Goal: Transaction & Acquisition: Purchase product/service

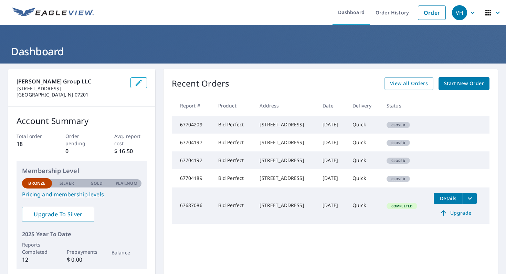
click at [72, 16] on img at bounding box center [52, 13] width 81 height 10
click at [440, 12] on link "Order" at bounding box center [431, 13] width 28 height 14
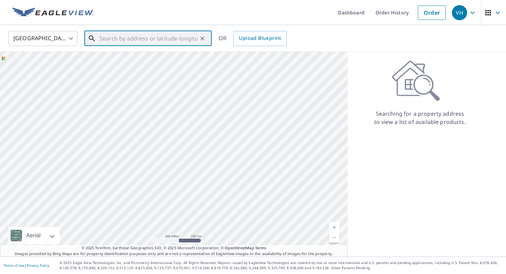
click at [135, 39] on input "text" at bounding box center [148, 38] width 98 height 19
paste input "2 Stories"
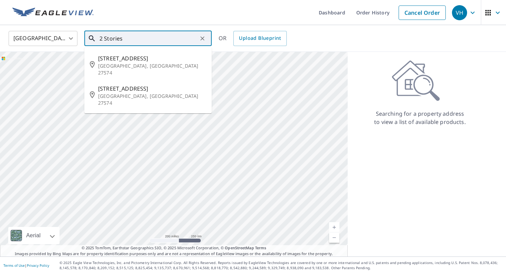
drag, startPoint x: 82, startPoint y: 36, endPoint x: 76, endPoint y: 36, distance: 5.5
click at [75, 36] on div "[GEOGRAPHIC_DATA] [GEOGRAPHIC_DATA] ​ 2 Stories ​ [STREET_ADDRESS] [STREET_ADDR…" at bounding box center [250, 38] width 494 height 16
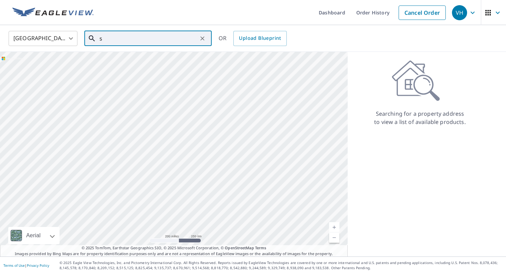
drag, startPoint x: 110, startPoint y: 38, endPoint x: 98, endPoint y: 38, distance: 12.0
click at [98, 38] on div "s ​" at bounding box center [147, 38] width 127 height 15
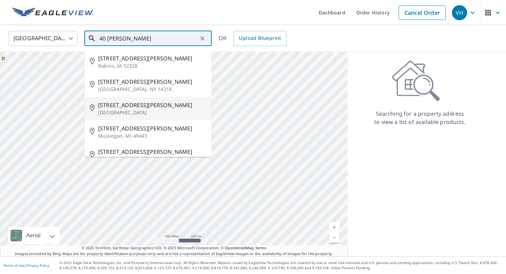
click at [124, 106] on span "[STREET_ADDRESS][PERSON_NAME]" at bounding box center [152, 105] width 108 height 8
type input "[STREET_ADDRESS][PERSON_NAME]"
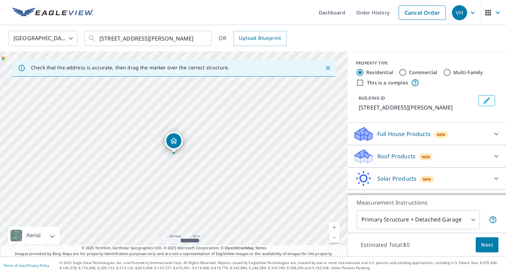
click at [394, 138] on p "Full House Products" at bounding box center [403, 134] width 53 height 8
click at [394, 134] on p "Full House Products" at bounding box center [403, 134] width 53 height 8
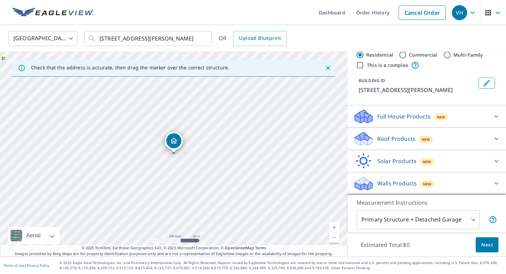
click at [388, 176] on div "Walls Products New" at bounding box center [420, 184] width 135 height 16
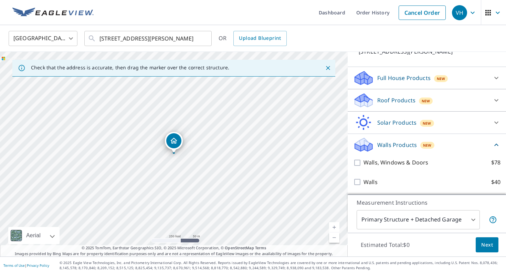
click at [385, 145] on p "Walls Products" at bounding box center [397, 145] width 40 height 8
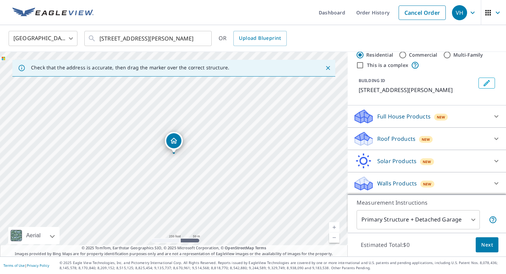
click at [382, 144] on div "Roof Products New" at bounding box center [420, 139] width 135 height 16
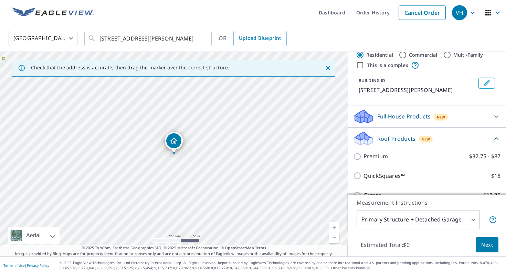
scroll to position [86, 0]
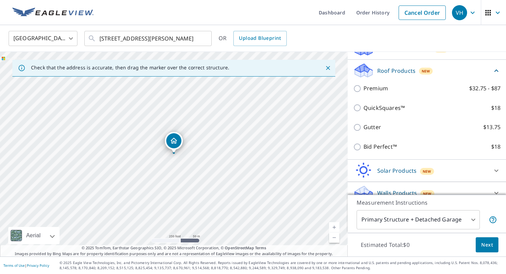
click at [391, 75] on div "Roof Products New" at bounding box center [422, 71] width 139 height 16
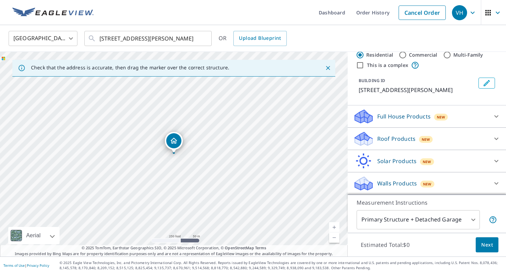
click at [395, 120] on div "Full House Products New" at bounding box center [420, 117] width 135 height 16
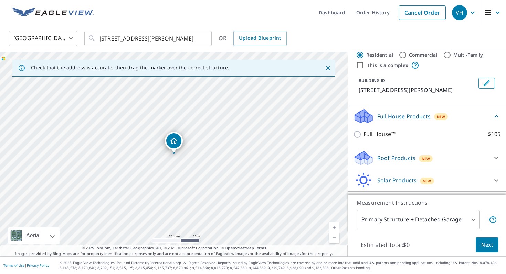
scroll to position [18, 0]
click at [410, 117] on p "Full House Products" at bounding box center [403, 116] width 53 height 8
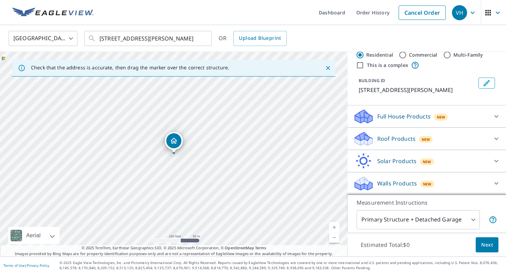
click at [401, 183] on p "Walls Products" at bounding box center [397, 184] width 40 height 8
